Goal: Check status: Check status

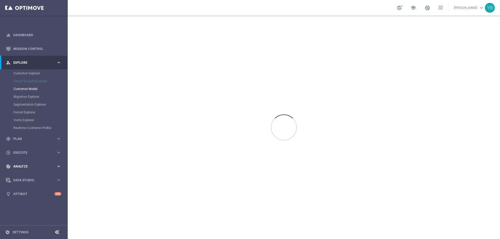
click at [60, 167] on icon "keyboard_arrow_right" at bounding box center [58, 166] width 5 height 5
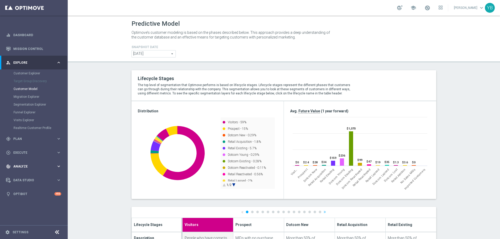
click at [58, 165] on icon "keyboard_arrow_right" at bounding box center [58, 166] width 5 height 5
click at [58, 156] on icon "keyboard_arrow_right" at bounding box center [58, 154] width 5 height 5
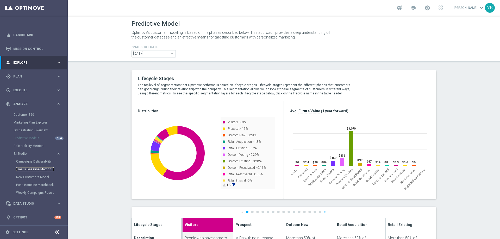
click at [28, 168] on link "Emails Baseline Matchback" at bounding box center [35, 170] width 38 height 4
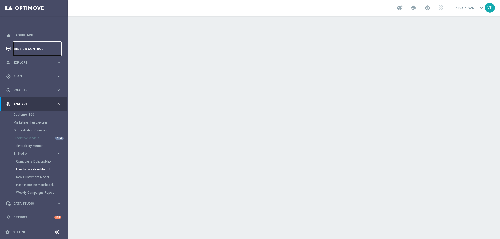
click at [38, 45] on link "Mission Control" at bounding box center [37, 49] width 48 height 14
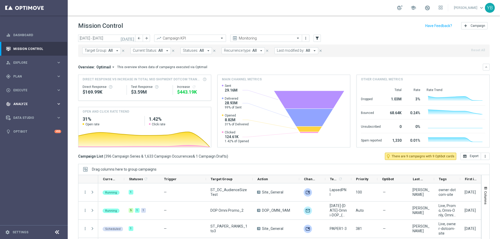
click at [60, 103] on icon "keyboard_arrow_right" at bounding box center [58, 104] width 5 height 5
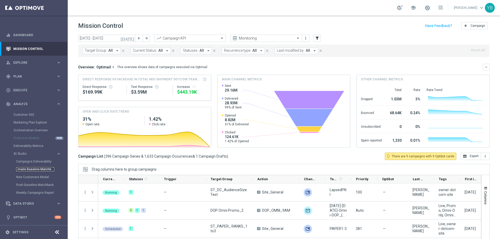
click at [34, 171] on link "Emails Baseline Matchback" at bounding box center [35, 170] width 38 height 4
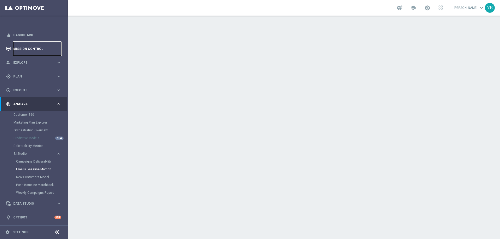
click at [34, 47] on link "Mission Control" at bounding box center [37, 49] width 48 height 14
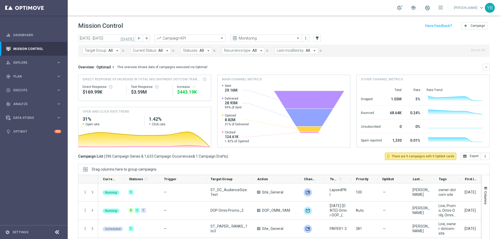
click at [133, 40] on icon "[DATE]" at bounding box center [128, 38] width 14 height 5
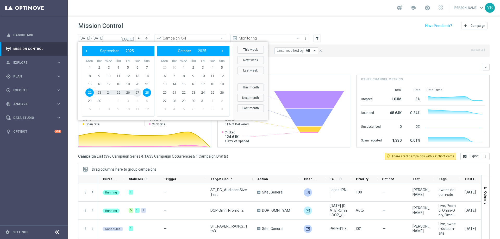
click at [137, 93] on span "27" at bounding box center [137, 93] width 8 height 8
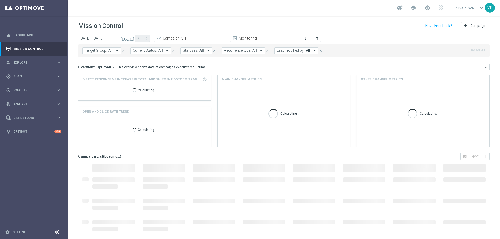
type input "[DATE] - [DATE]"
click at [111, 66] on icon "arrow_drop_down" at bounding box center [113, 67] width 5 height 5
click at [96, 75] on div "Analysis" at bounding box center [94, 75] width 13 height 5
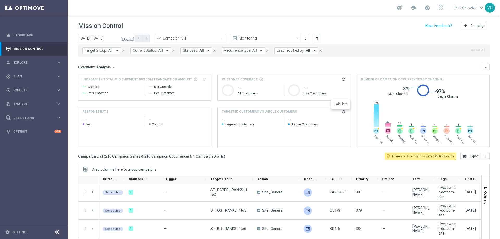
click at [342, 113] on icon "refresh" at bounding box center [344, 112] width 4 height 4
click at [30, 106] on div "track_changes Analyze" at bounding box center [31, 104] width 50 height 5
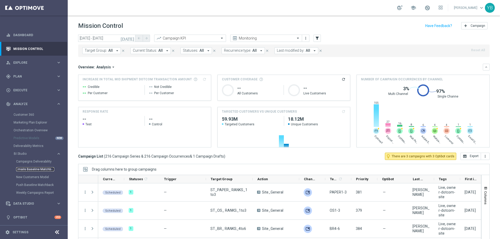
click at [34, 170] on link "Emails Baseline Matchback" at bounding box center [35, 170] width 38 height 4
